Goal: Task Accomplishment & Management: Manage account settings

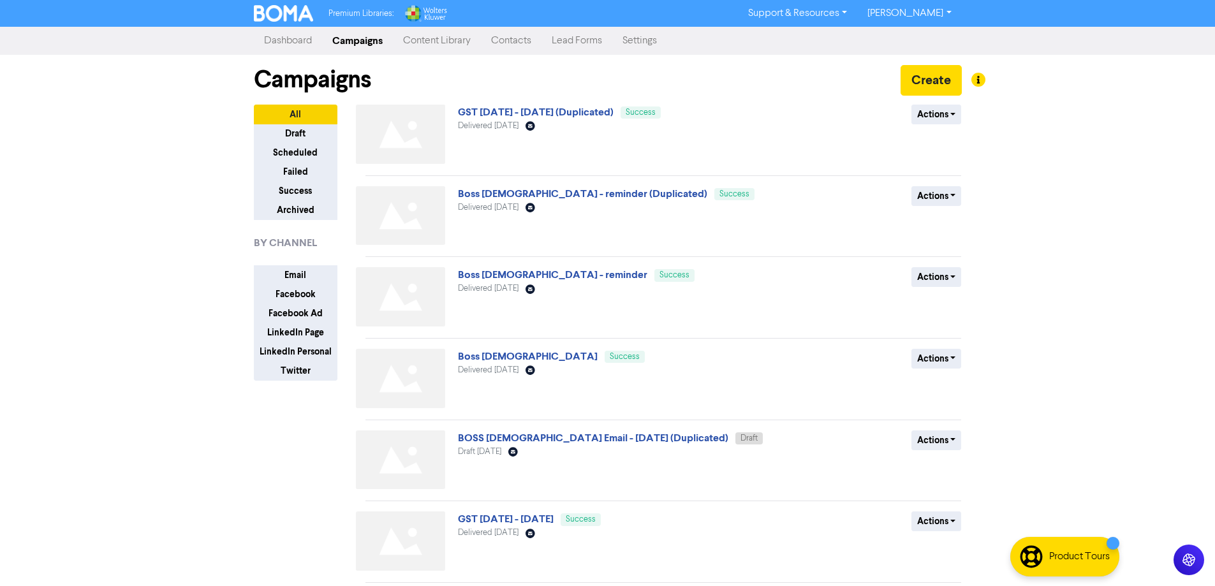
click at [511, 42] on link "Contacts" at bounding box center [511, 41] width 61 height 26
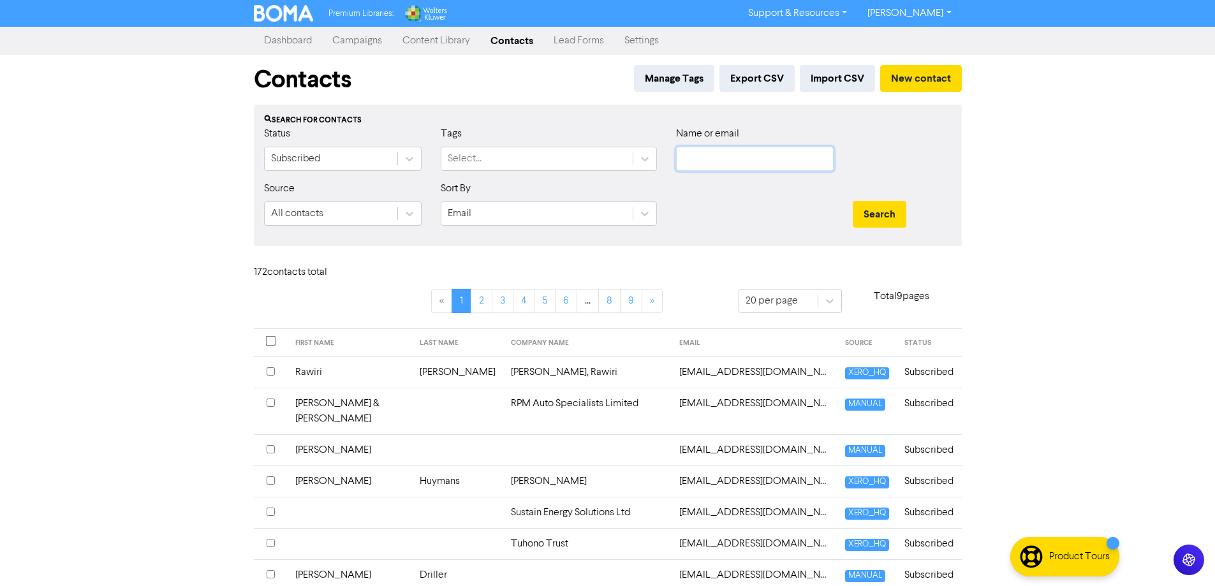
click at [694, 154] on input "text" at bounding box center [754, 159] width 157 height 24
type input "saig"
click at [873, 207] on button "Search" at bounding box center [880, 214] width 54 height 27
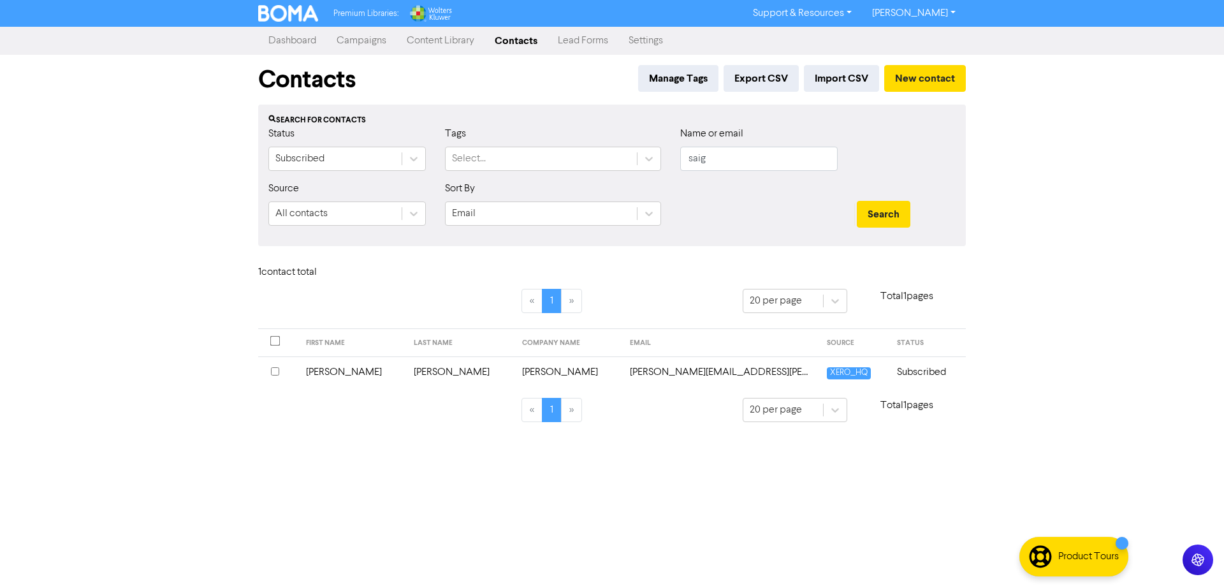
click at [527, 376] on td "[PERSON_NAME]" at bounding box center [569, 371] width 108 height 31
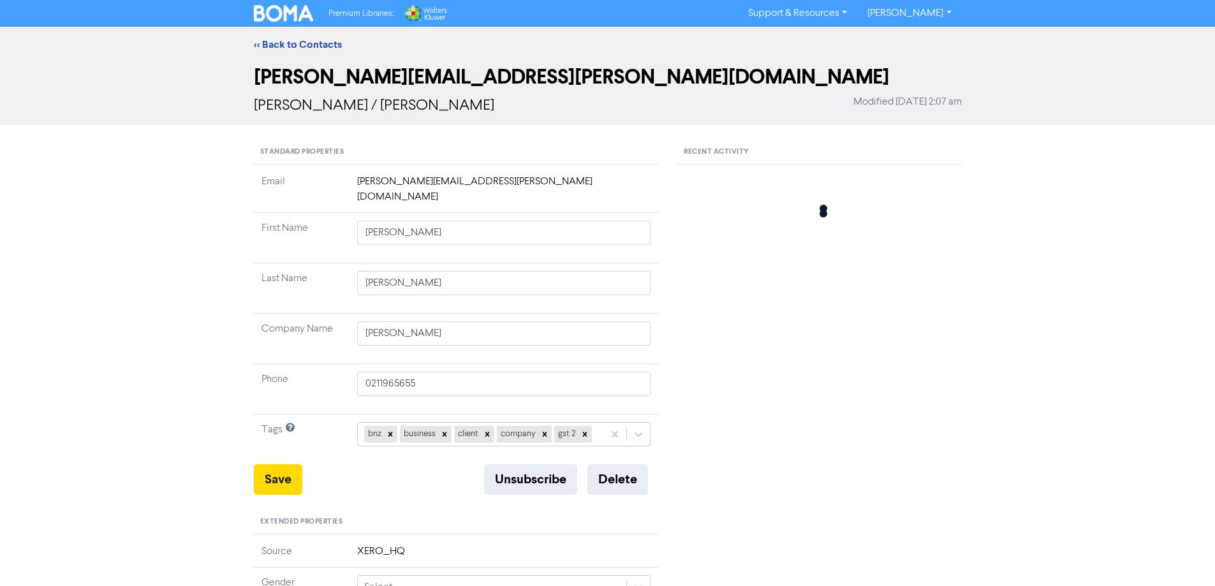
type input "[STREET_ADDRESS][PERSON_NAME]"
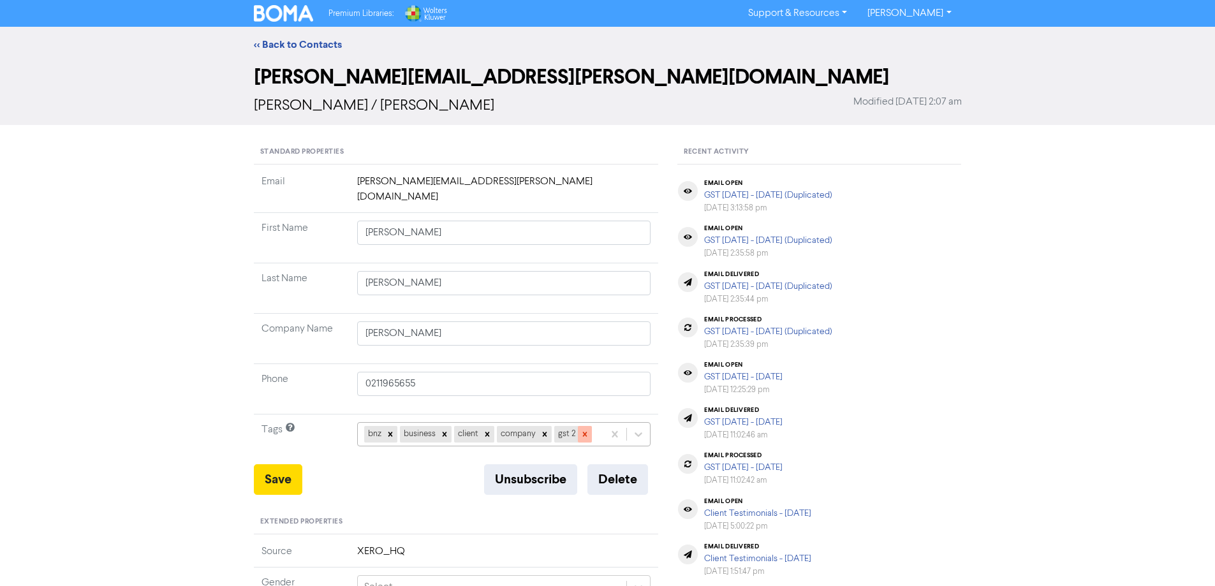
click at [581, 430] on icon at bounding box center [584, 434] width 9 height 9
type input "[STREET_ADDRESS][PERSON_NAME]"
click at [280, 464] on button "Save" at bounding box center [278, 479] width 48 height 31
type input "[STREET_ADDRESS][PERSON_NAME]"
